Goal: Register for event/course

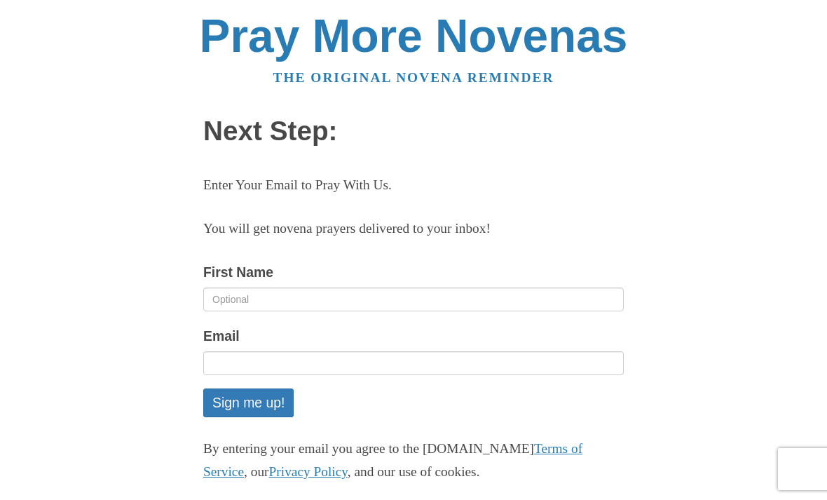
scroll to position [121, 0]
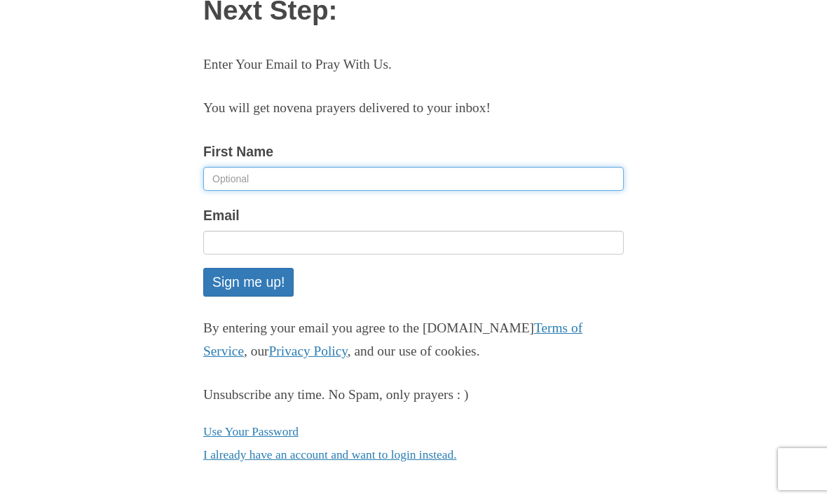
click at [258, 181] on input "First Name" at bounding box center [413, 179] width 421 height 24
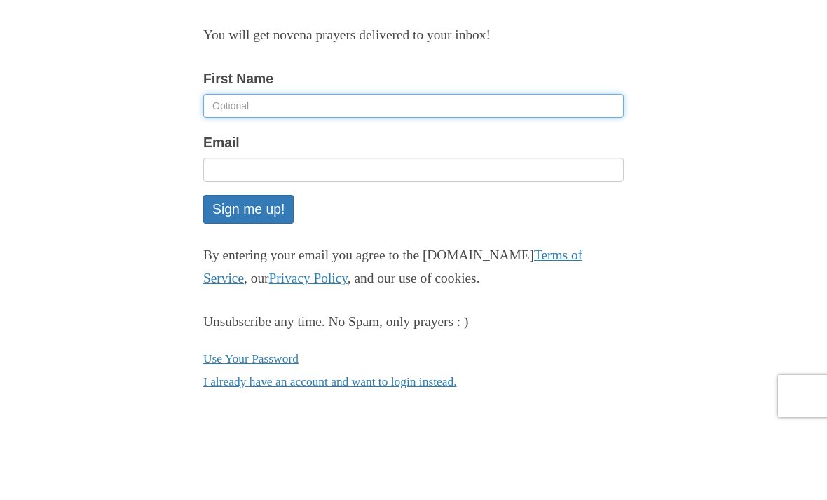
type input "Barbara"
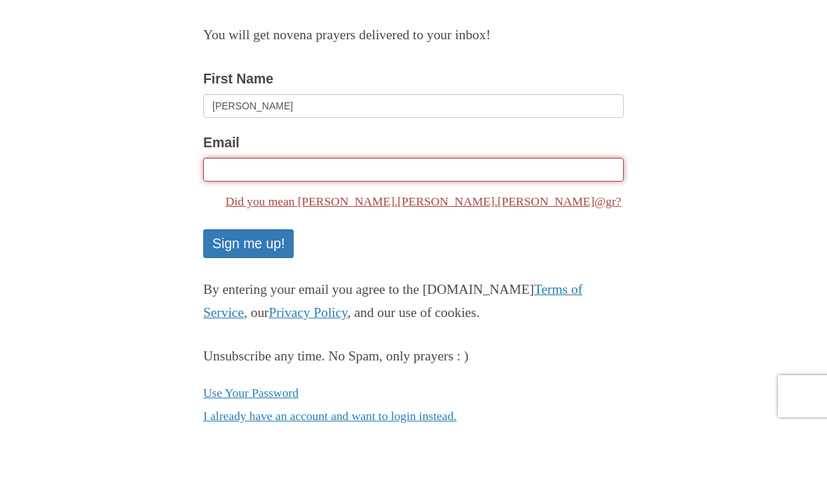
type input "barbara.bobo.cataldo@gmail.com"
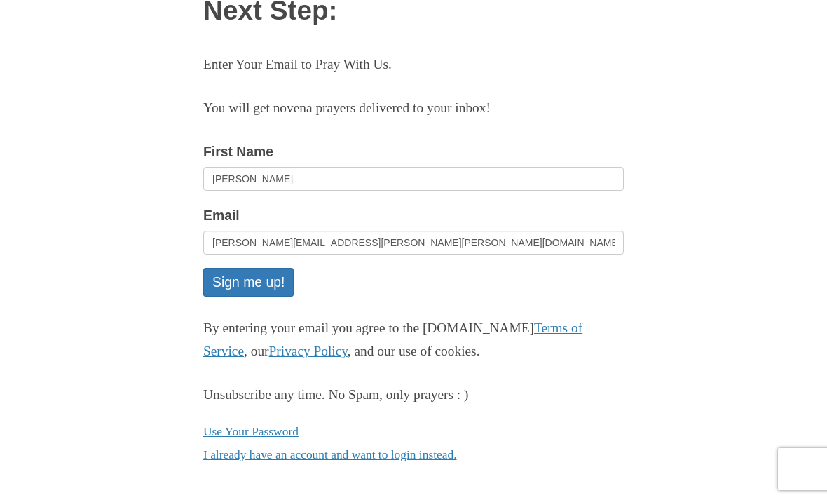
click at [268, 284] on button "Sign me up!" at bounding box center [248, 282] width 90 height 29
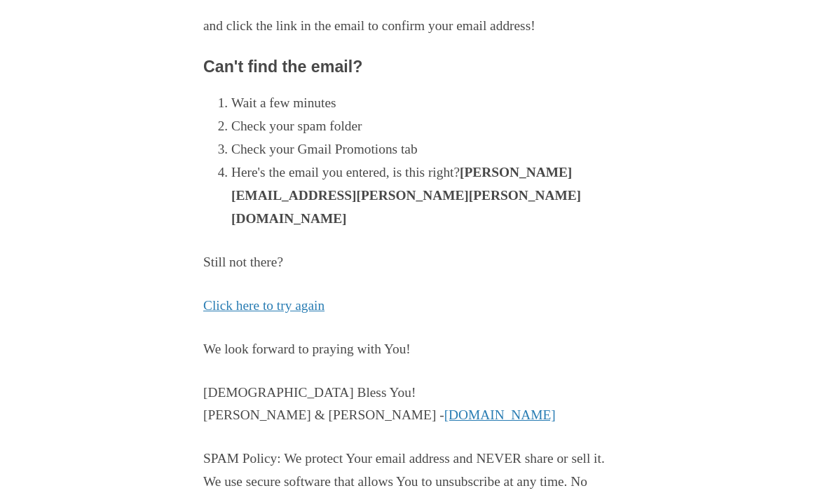
scroll to position [298, 0]
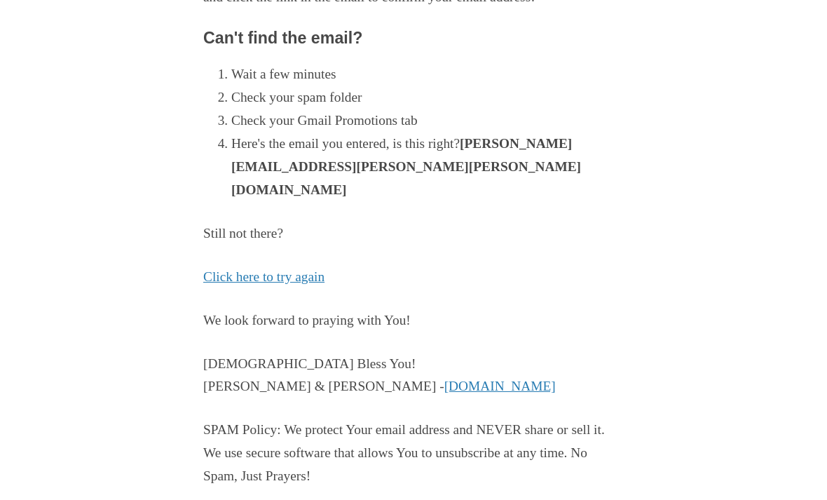
click at [444, 379] on link "PrayMoreNovenas.com" at bounding box center [499, 386] width 111 height 15
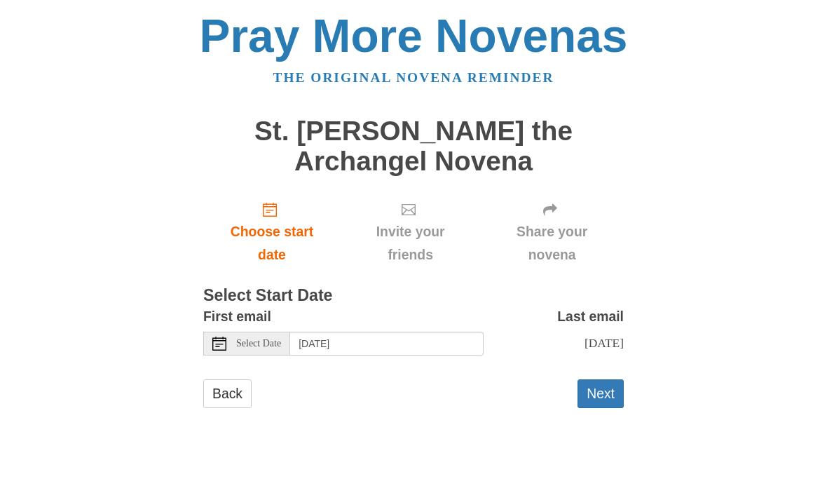
click at [283, 227] on span "Choose start date" at bounding box center [271, 243] width 109 height 46
click at [566, 220] on span "Share your novena" at bounding box center [552, 243] width 116 height 46
click at [609, 384] on button "Next" at bounding box center [601, 393] width 46 height 29
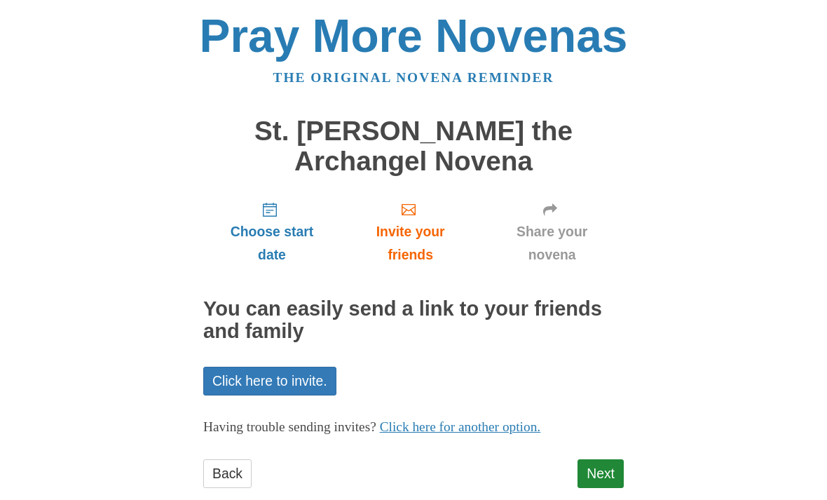
scroll to position [23, 0]
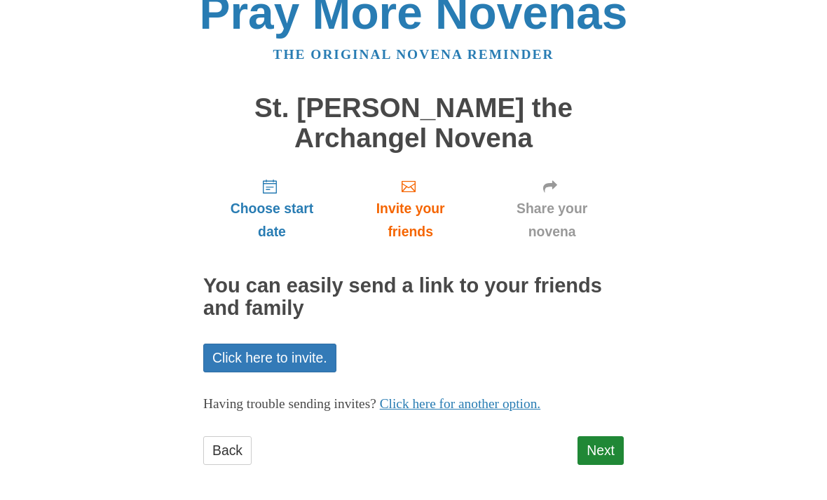
click at [417, 204] on span "Invite your friends" at bounding box center [410, 220] width 111 height 46
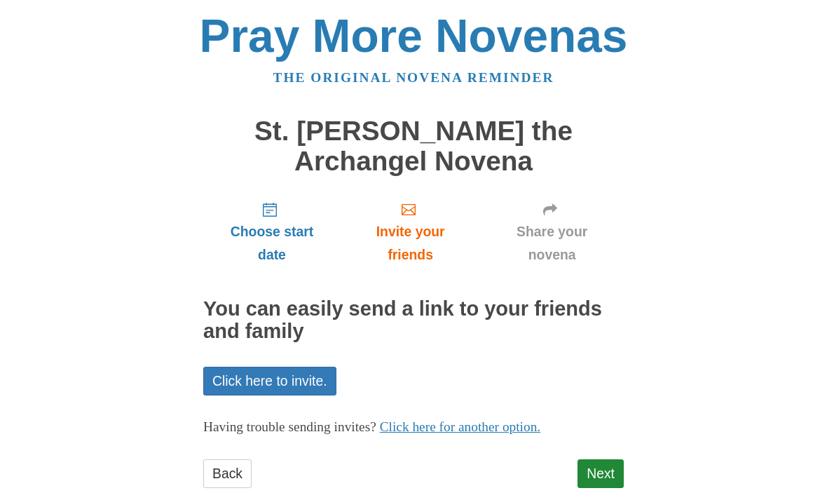
click at [426, 220] on span "Invite your friends" at bounding box center [410, 243] width 111 height 46
click at [565, 230] on span "Share your novena" at bounding box center [552, 243] width 116 height 46
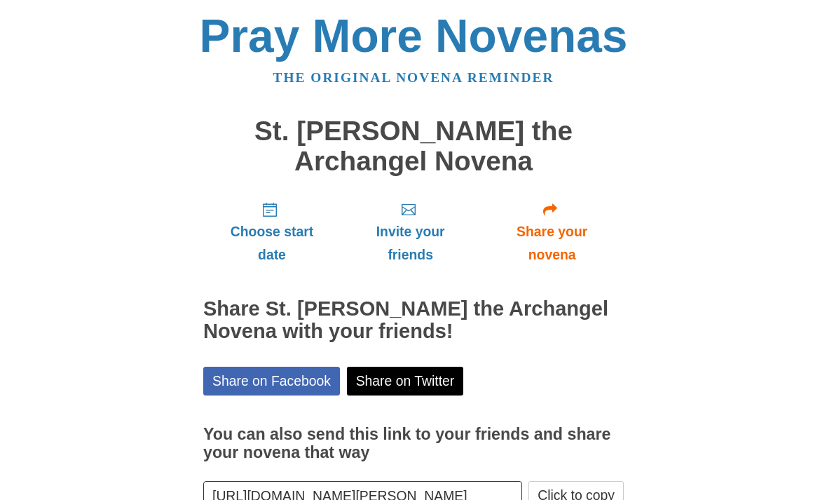
click at [421, 234] on span "Invite your friends" at bounding box center [410, 243] width 111 height 46
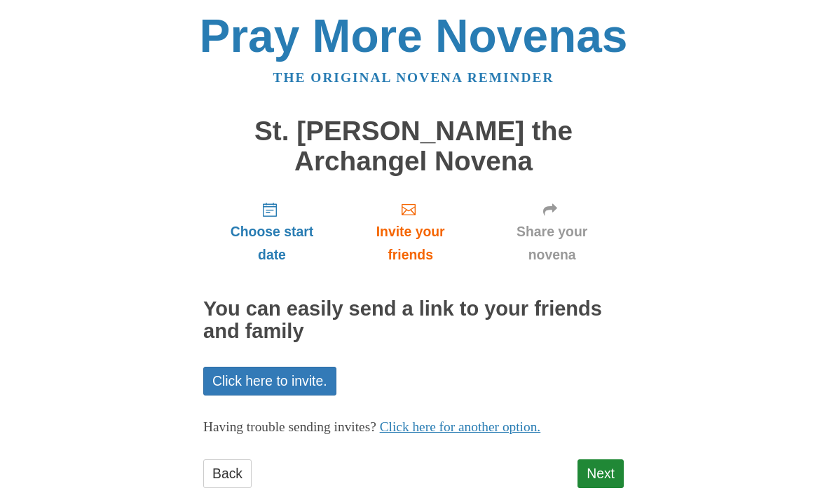
click at [418, 226] on span "Invite your friends" at bounding box center [410, 243] width 111 height 46
click at [421, 240] on span "Invite your friends" at bounding box center [410, 243] width 111 height 46
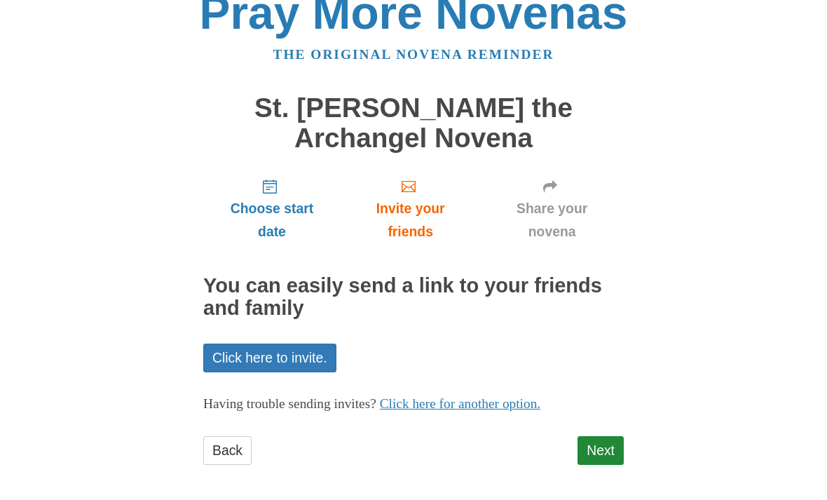
click at [304, 353] on link "Click here to invite." at bounding box center [269, 358] width 133 height 29
click at [560, 197] on span "Share your novena" at bounding box center [552, 220] width 116 height 46
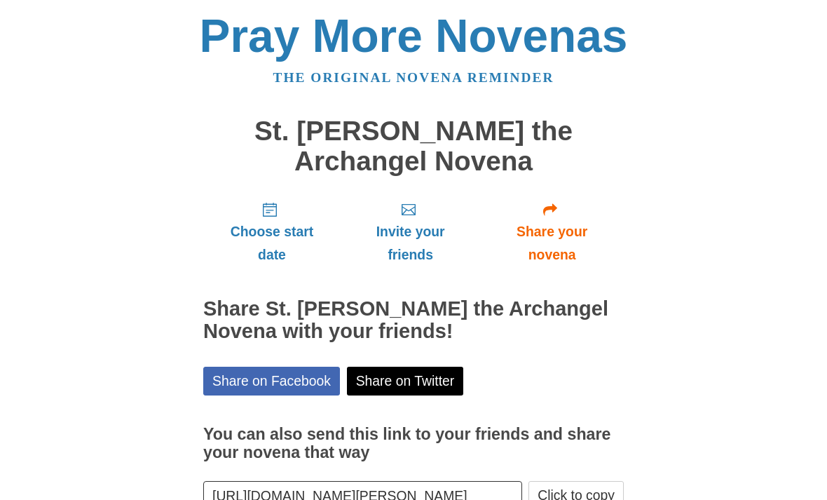
click at [272, 374] on link "Share on Facebook" at bounding box center [271, 381] width 137 height 29
